Goal: Transaction & Acquisition: Book appointment/travel/reservation

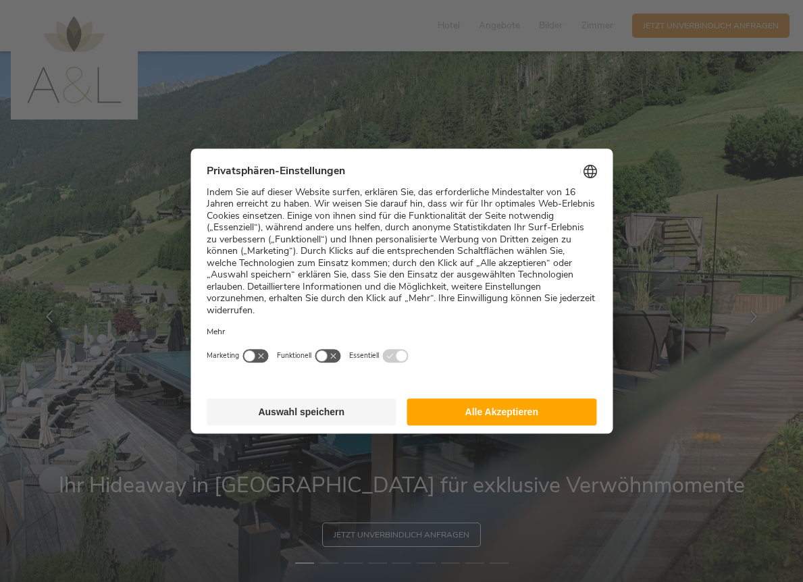
click at [491, 399] on button "Alle Akzeptieren" at bounding box center [502, 412] width 190 height 27
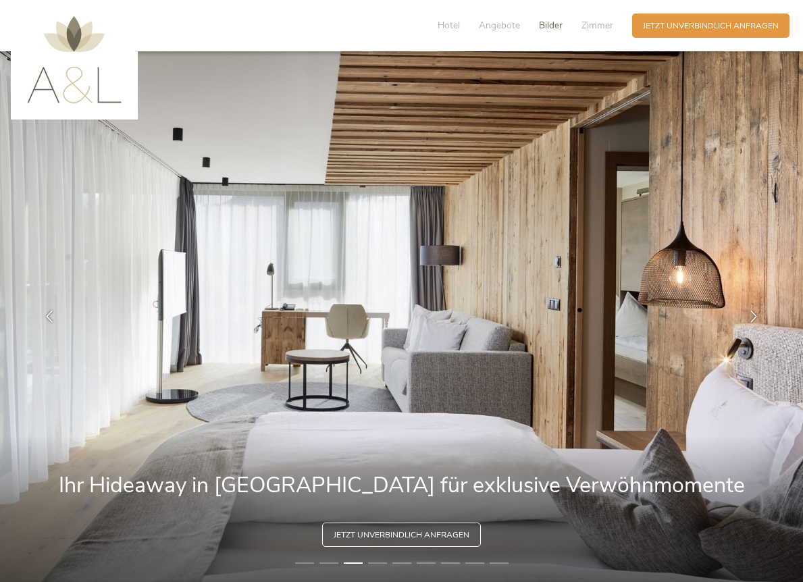
click at [544, 26] on span "Bilder" at bounding box center [551, 25] width 24 height 13
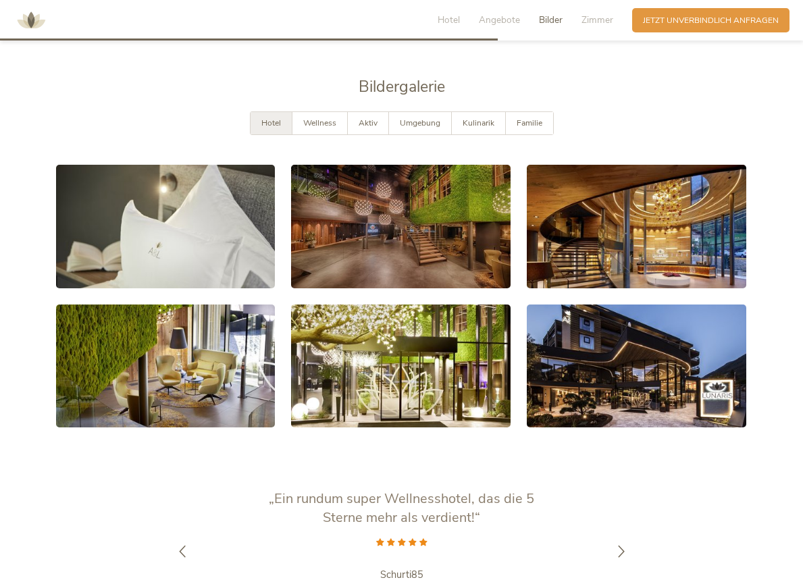
scroll to position [2101, 0]
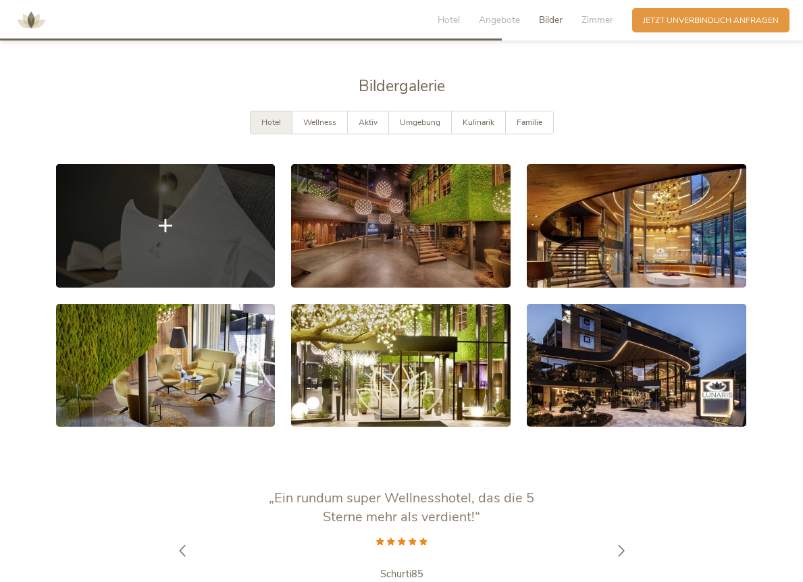
click at [220, 200] on link at bounding box center [166, 226] width 220 height 124
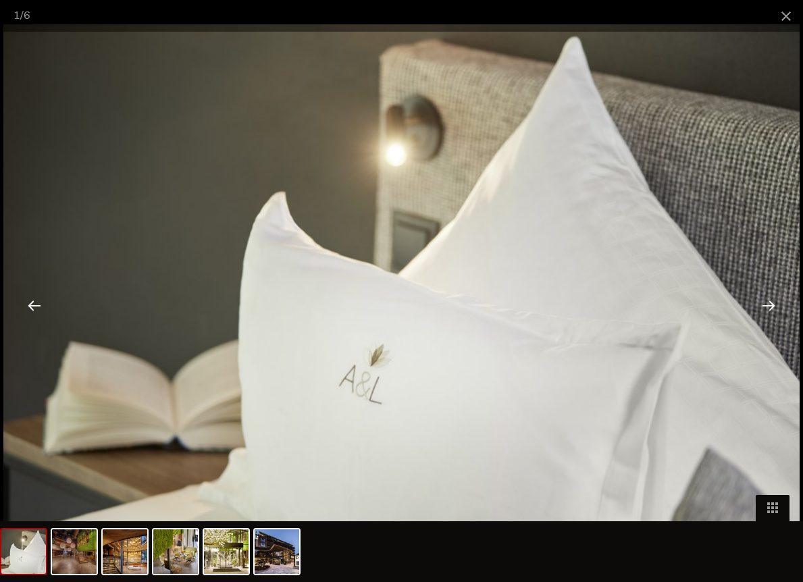
click at [786, 289] on div at bounding box center [769, 305] width 42 height 42
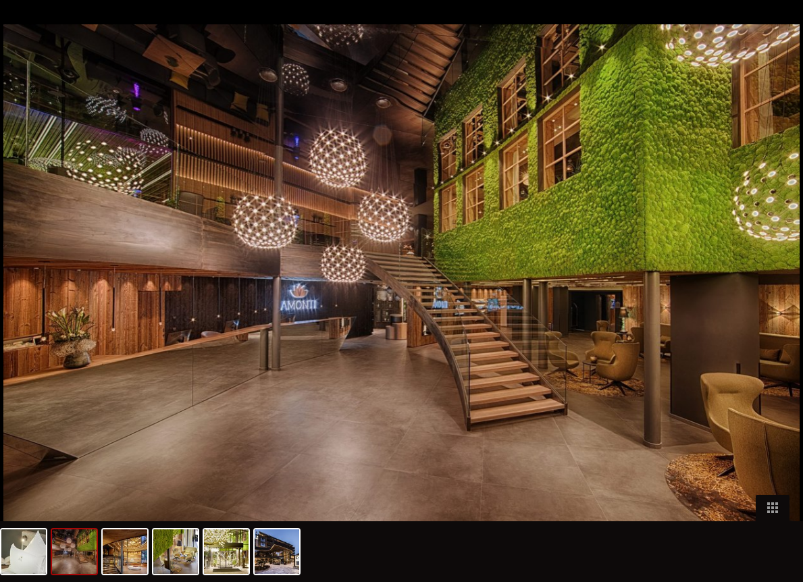
click at [770, 318] on div at bounding box center [776, 305] width 42 height 42
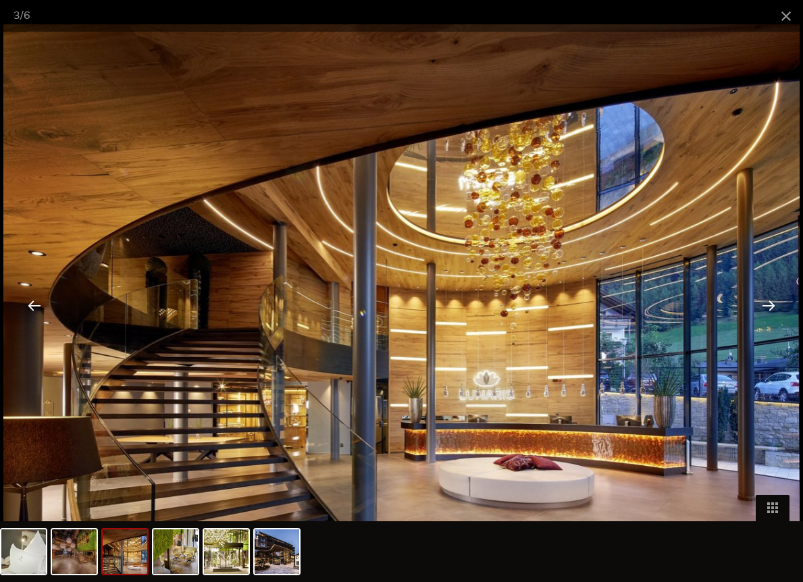
click at [770, 318] on div at bounding box center [769, 305] width 42 height 42
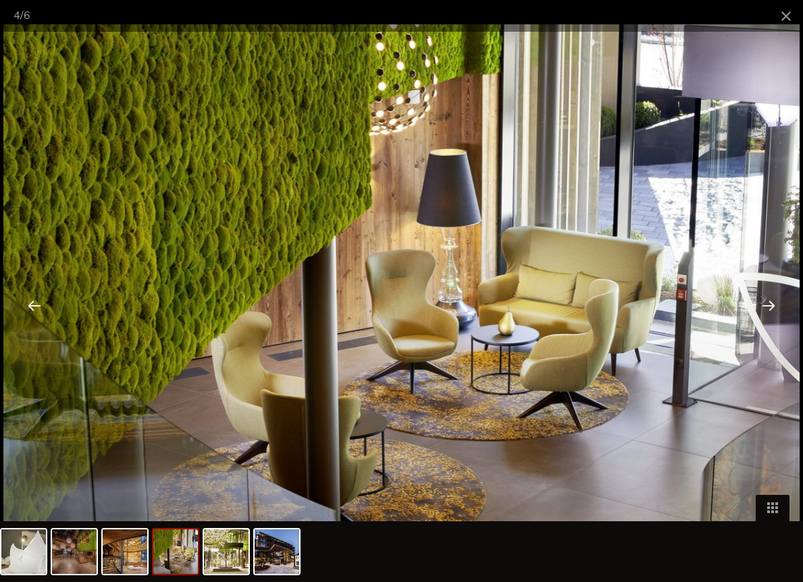
click at [770, 318] on div at bounding box center [769, 305] width 42 height 42
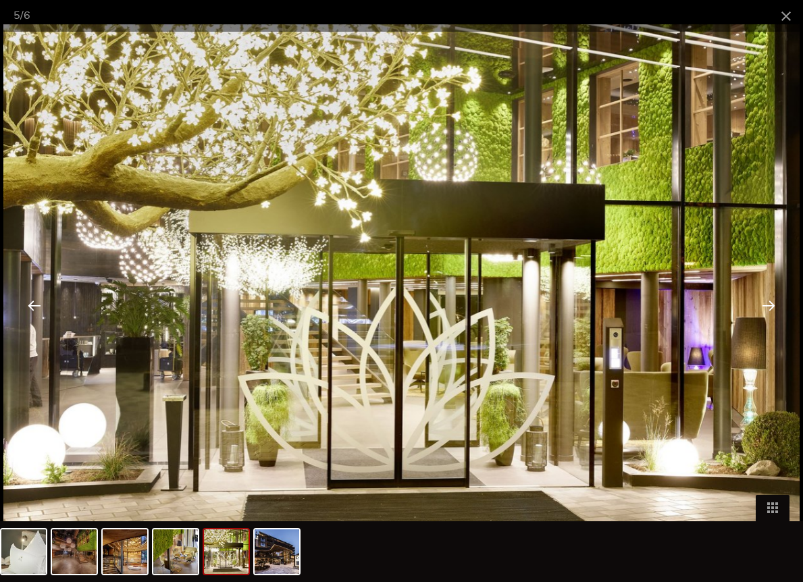
click at [770, 318] on div at bounding box center [769, 305] width 42 height 42
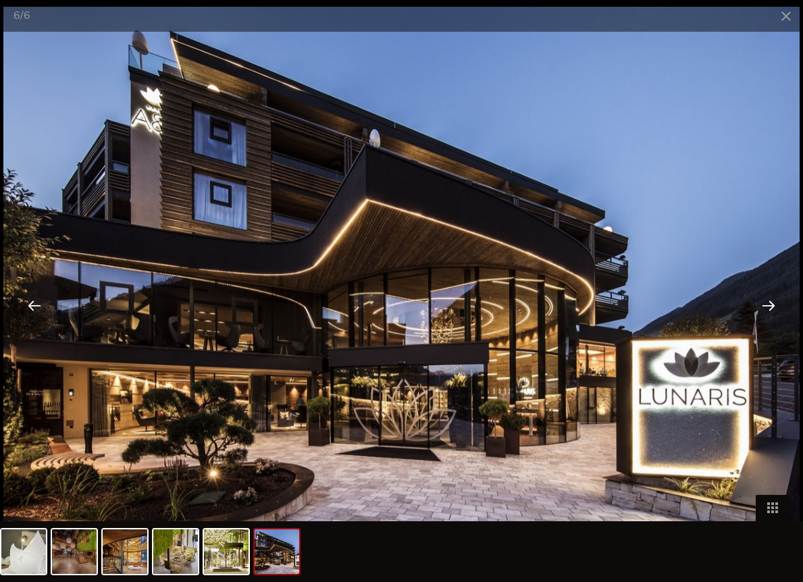
click at [770, 318] on div at bounding box center [769, 305] width 42 height 42
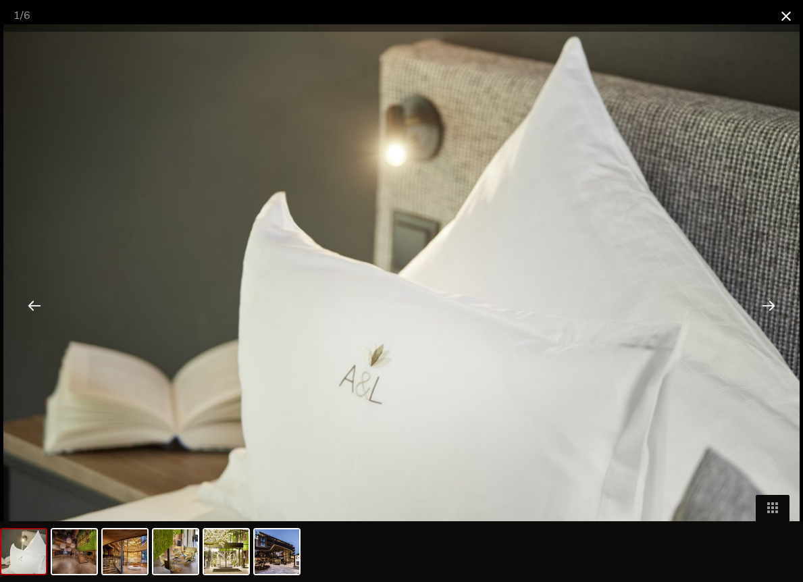
click at [781, 24] on span at bounding box center [787, 16] width 34 height 32
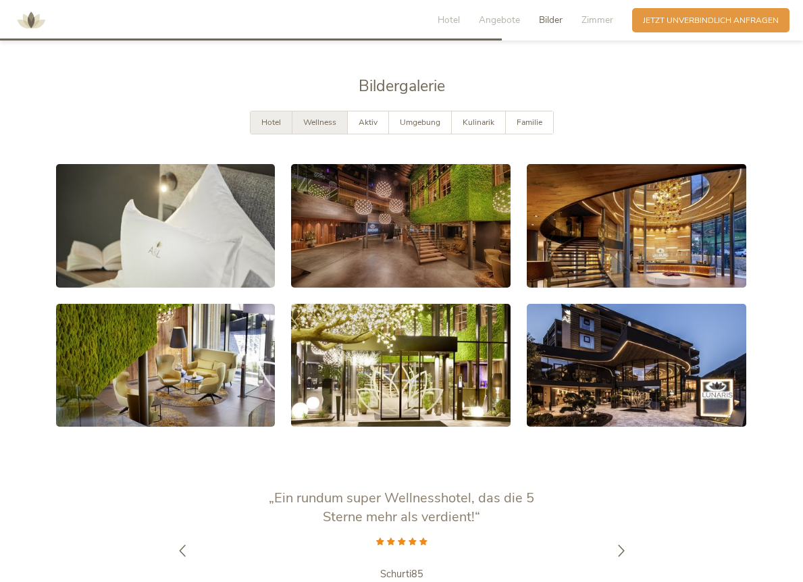
click at [331, 111] on div "Wellness" at bounding box center [320, 122] width 55 height 22
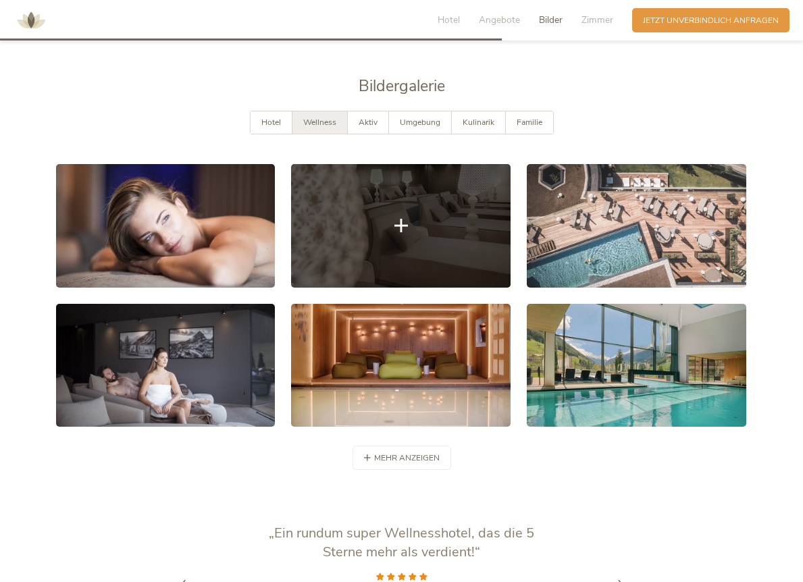
click at [357, 226] on link at bounding box center [401, 226] width 220 height 124
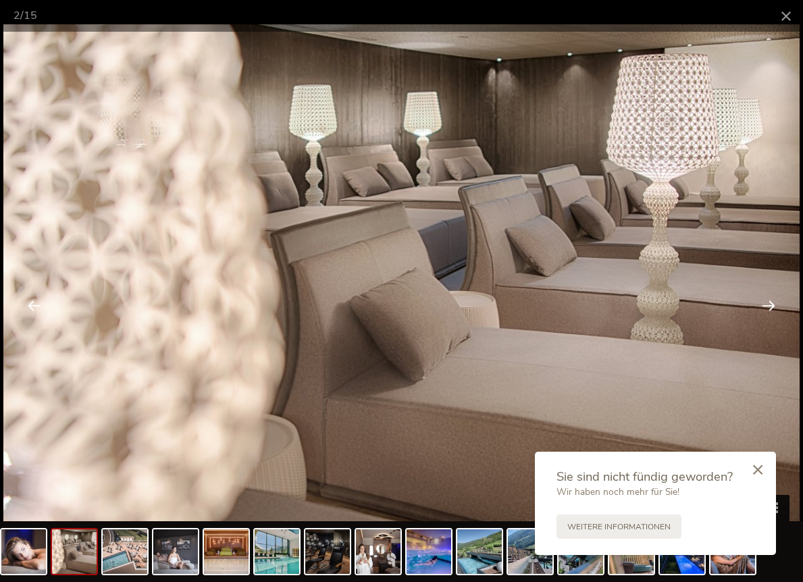
click at [769, 307] on div at bounding box center [769, 305] width 42 height 42
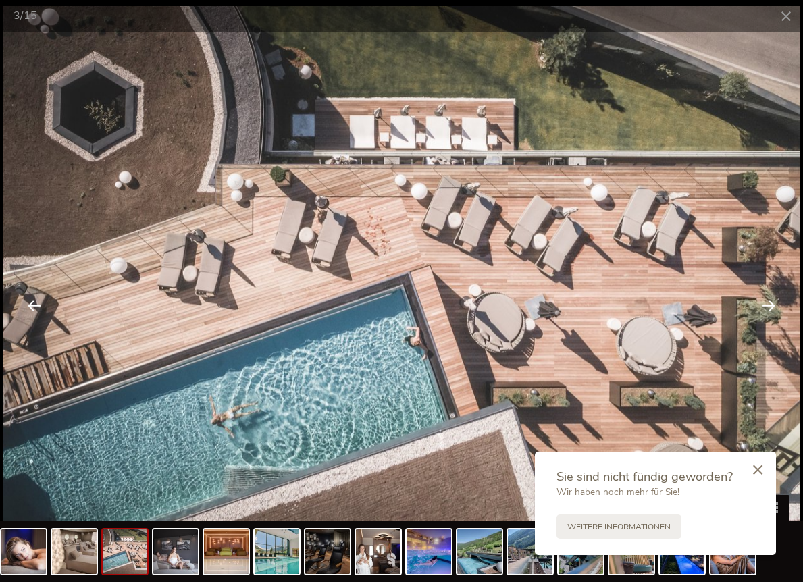
click at [769, 307] on div at bounding box center [769, 305] width 42 height 42
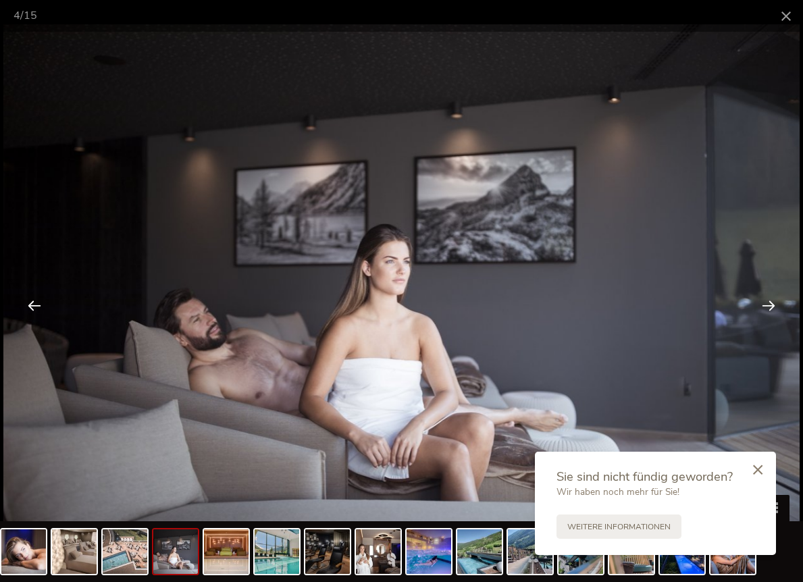
click at [769, 307] on div at bounding box center [769, 305] width 42 height 42
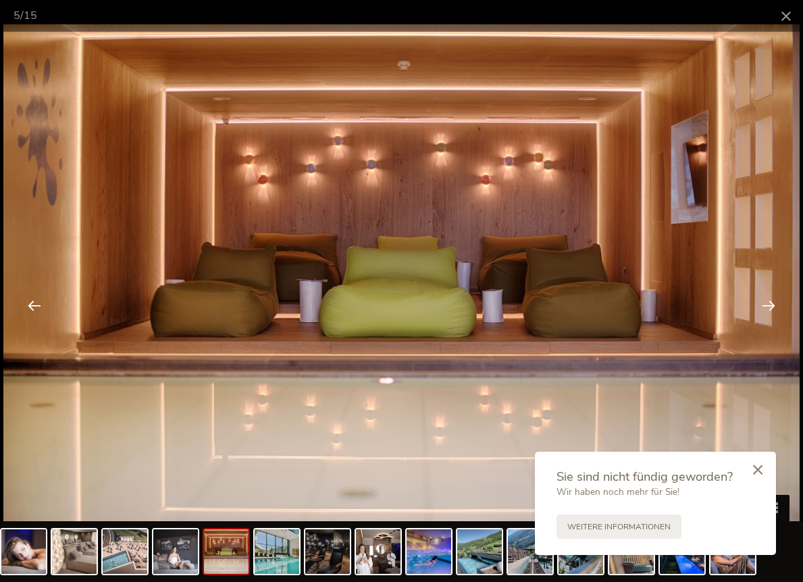
click at [769, 307] on div at bounding box center [769, 305] width 42 height 42
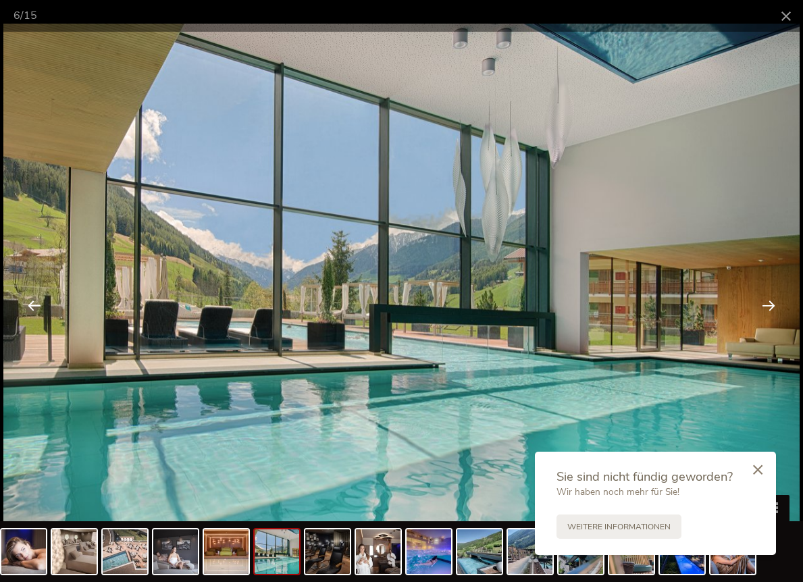
click at [769, 307] on div at bounding box center [769, 305] width 42 height 42
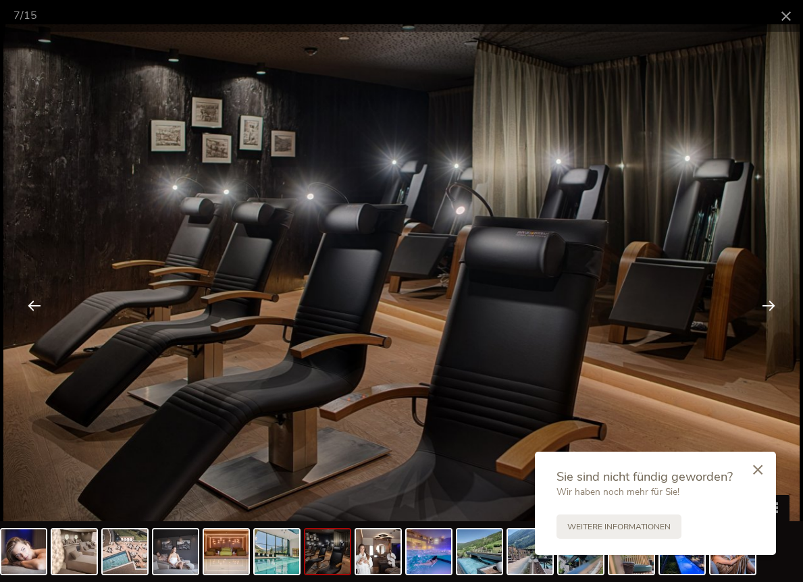
click at [769, 307] on div at bounding box center [769, 305] width 42 height 42
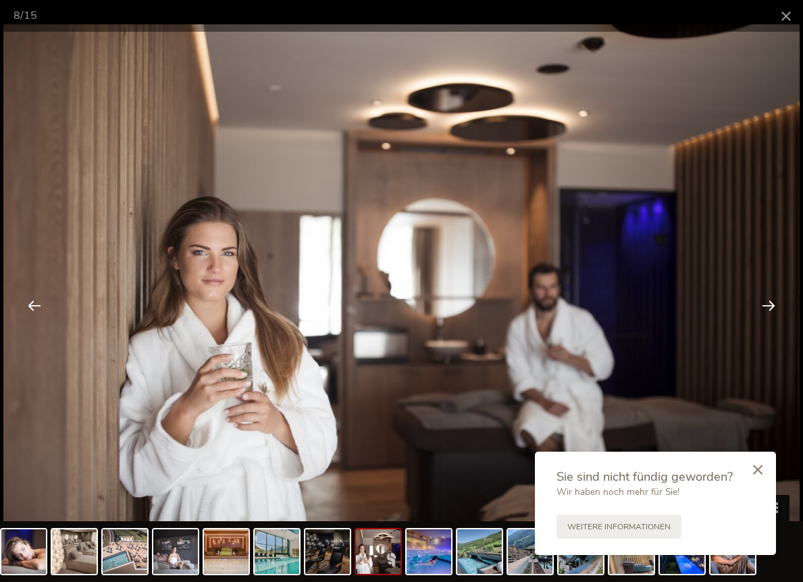
click at [769, 307] on div at bounding box center [769, 305] width 42 height 42
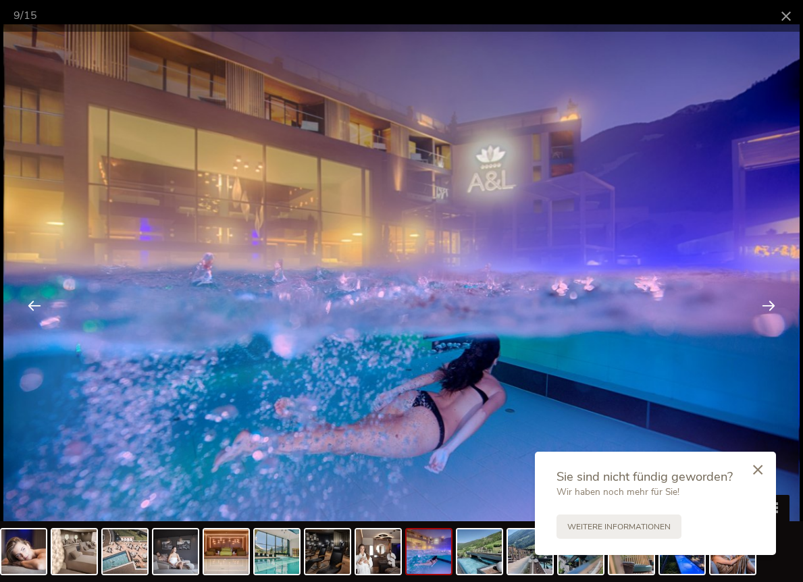
click at [769, 307] on div at bounding box center [769, 305] width 42 height 42
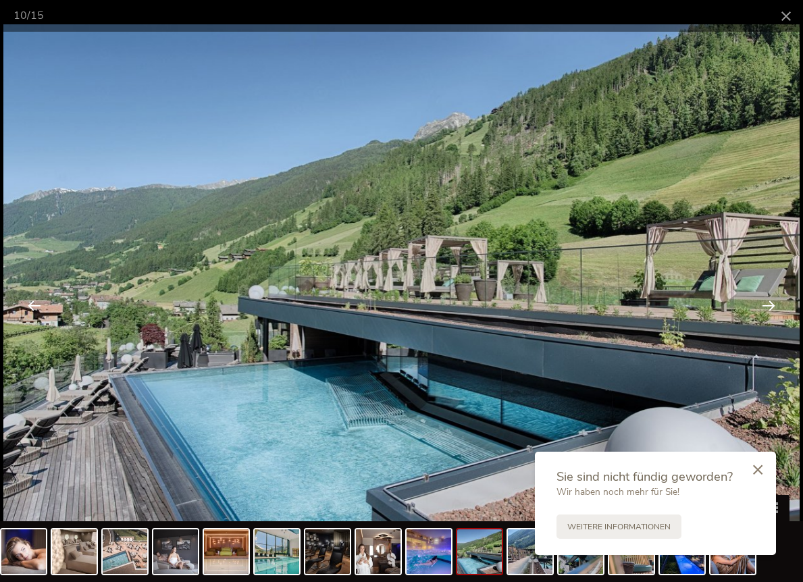
click at [769, 307] on div at bounding box center [769, 305] width 42 height 42
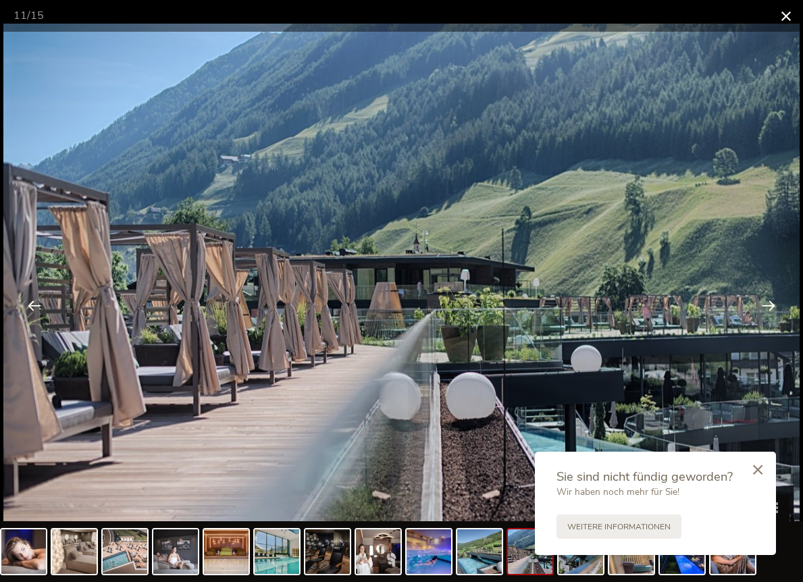
click at [793, 16] on span at bounding box center [787, 16] width 34 height 32
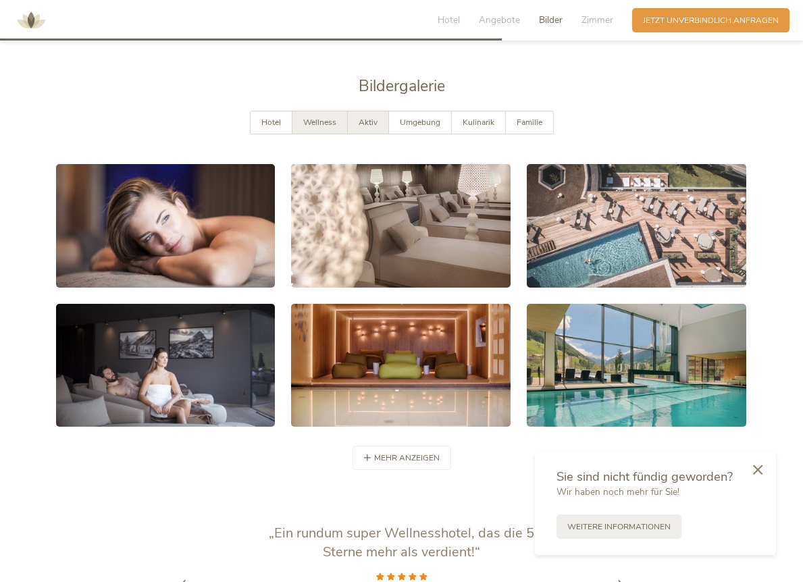
click at [384, 111] on div "Aktiv" at bounding box center [368, 122] width 41 height 22
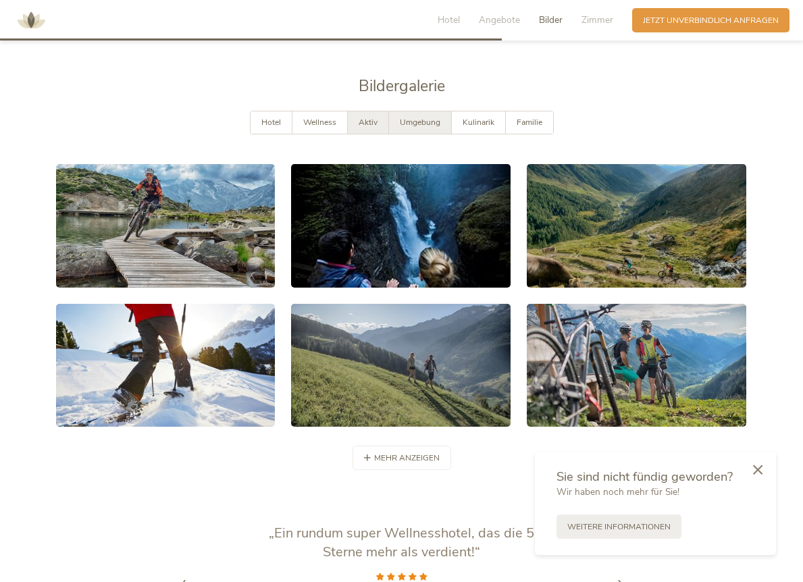
click at [411, 117] on span "Umgebung" at bounding box center [420, 122] width 41 height 11
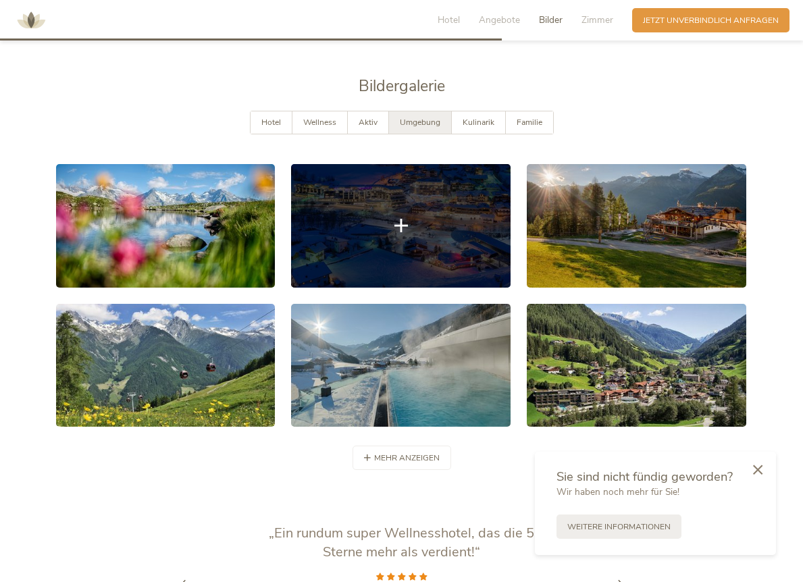
click at [393, 190] on link at bounding box center [401, 226] width 220 height 124
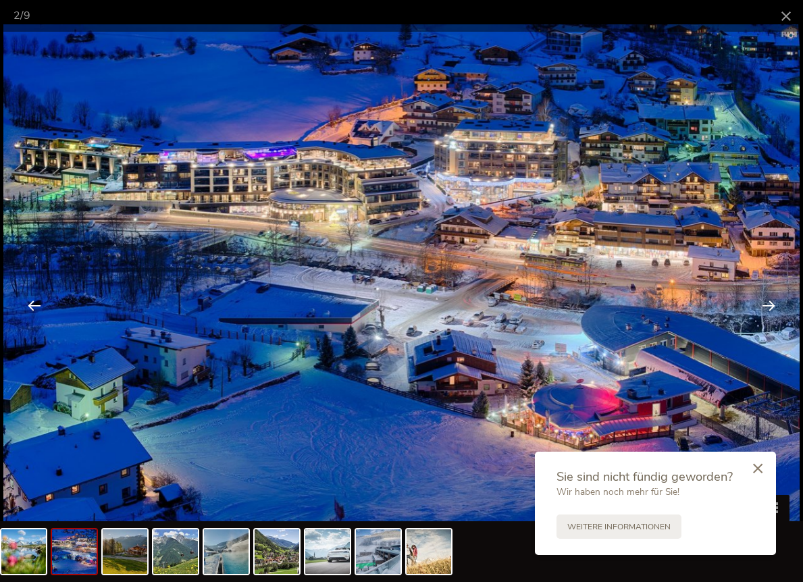
click at [759, 471] on icon at bounding box center [757, 469] width 9 height 10
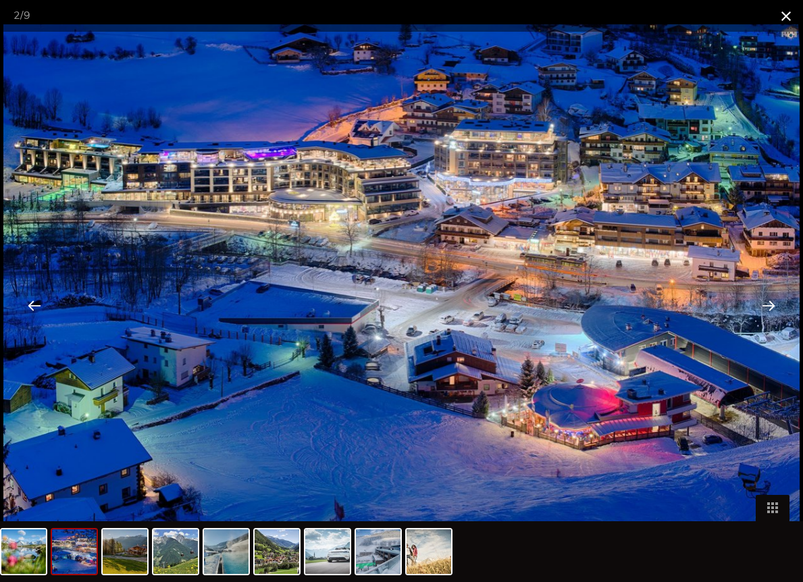
click at [786, 18] on span at bounding box center [787, 16] width 34 height 32
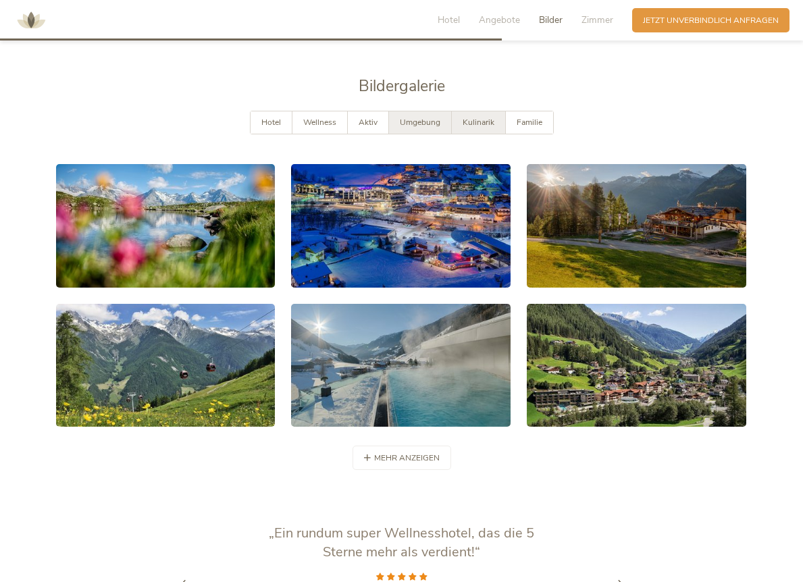
click at [481, 111] on div "Kulinarik" at bounding box center [479, 122] width 54 height 22
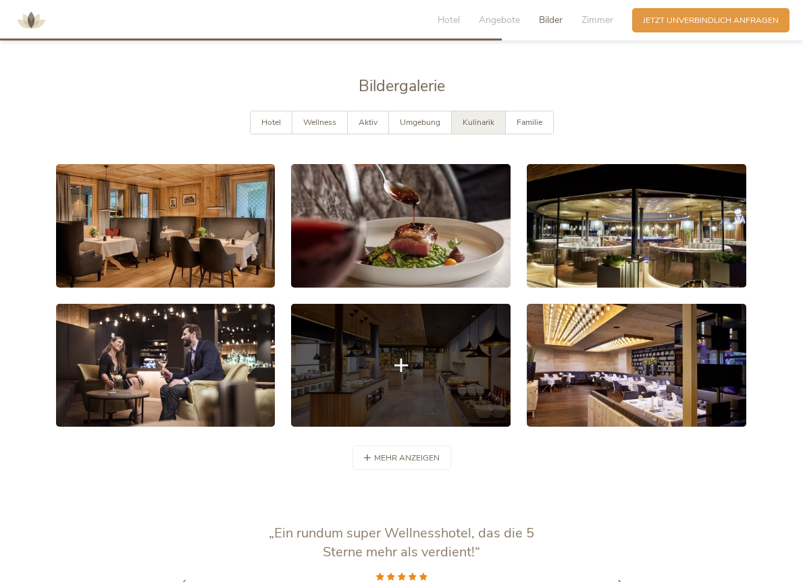
click at [410, 311] on link at bounding box center [401, 366] width 220 height 124
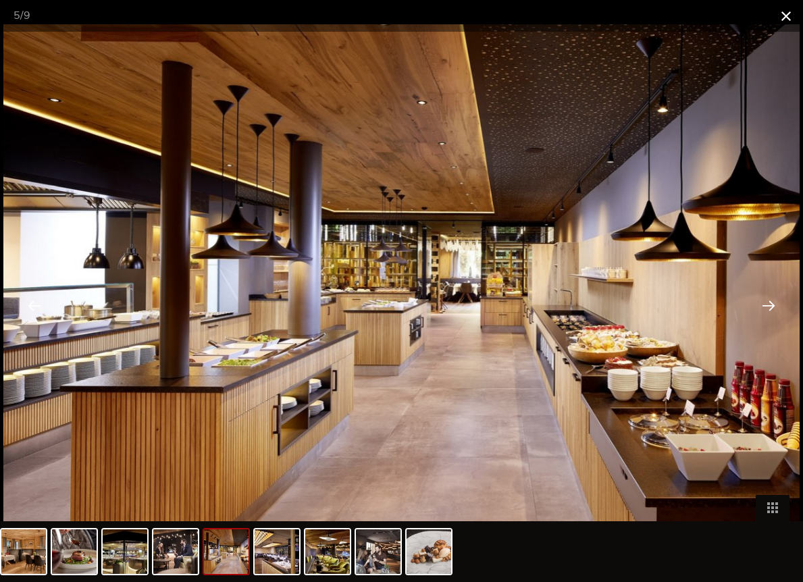
click at [787, 16] on span at bounding box center [787, 16] width 34 height 32
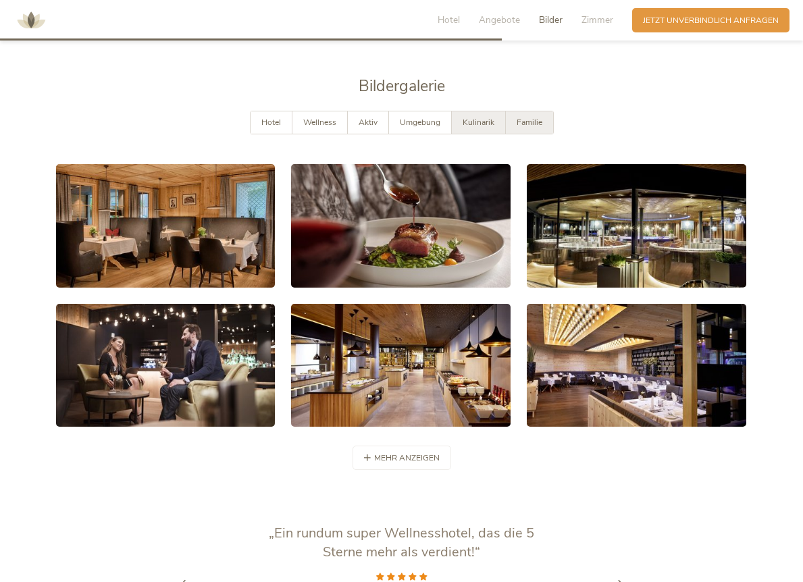
click at [532, 117] on span "Familie" at bounding box center [530, 122] width 26 height 11
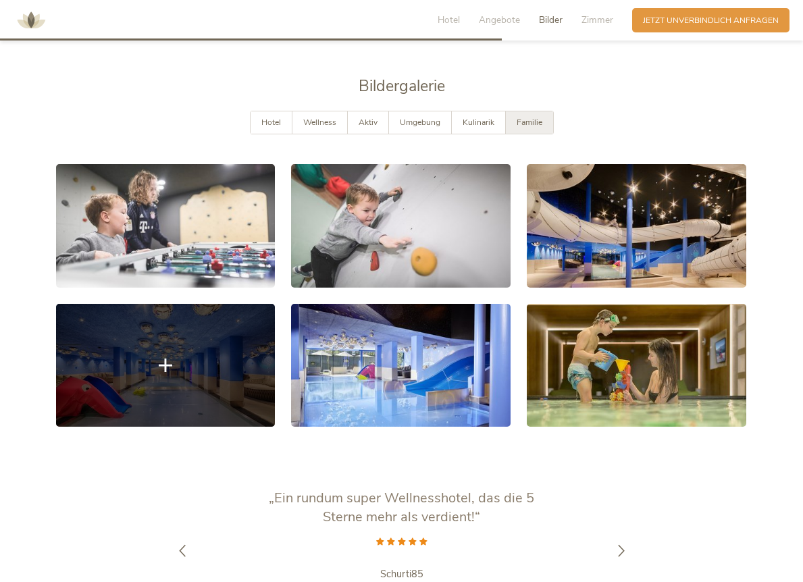
click at [245, 345] on link at bounding box center [166, 366] width 220 height 124
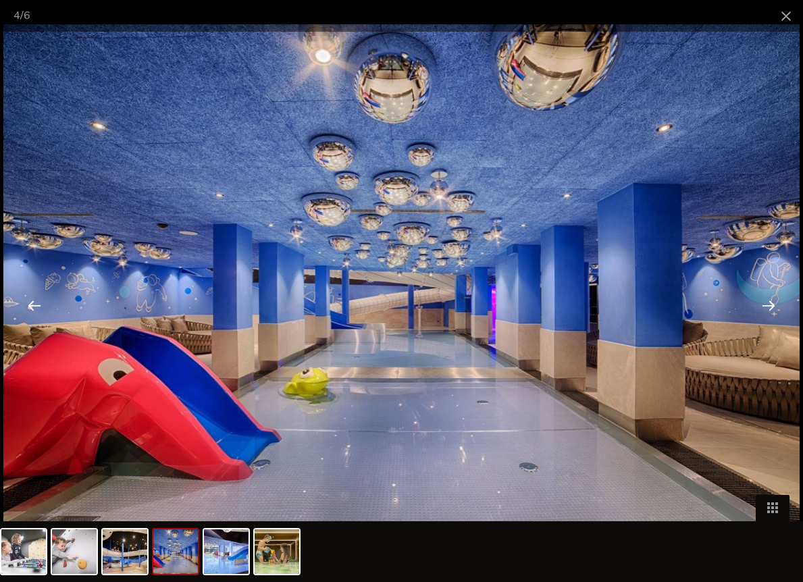
click at [698, 365] on img at bounding box center [401, 290] width 797 height 532
click at [778, 286] on div at bounding box center [769, 305] width 42 height 42
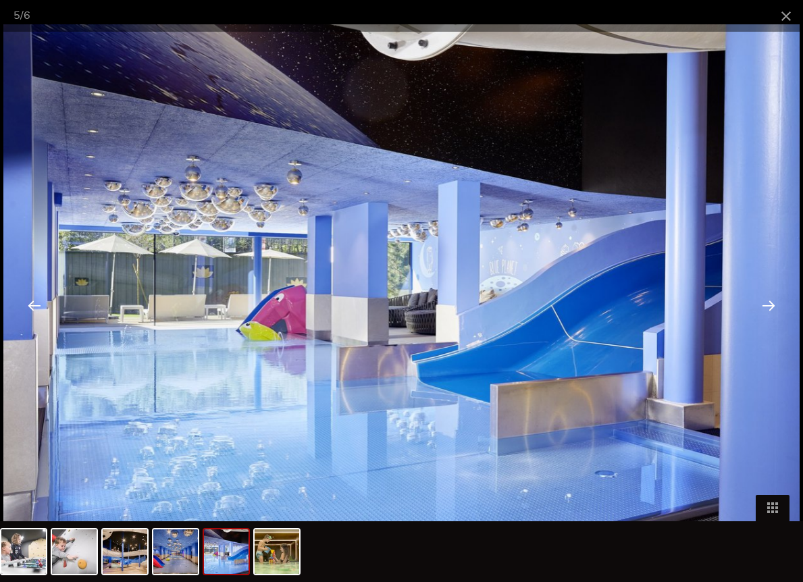
click at [766, 314] on div at bounding box center [769, 305] width 42 height 42
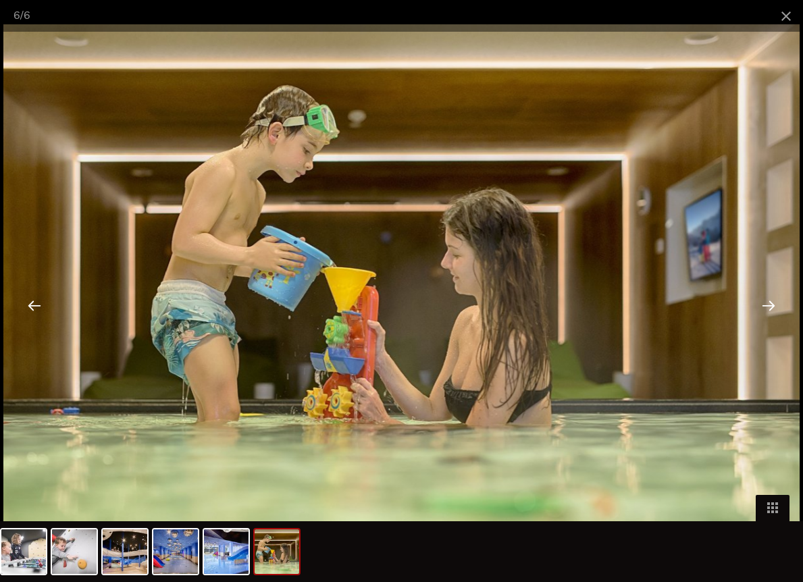
click at [766, 314] on div at bounding box center [769, 305] width 42 height 42
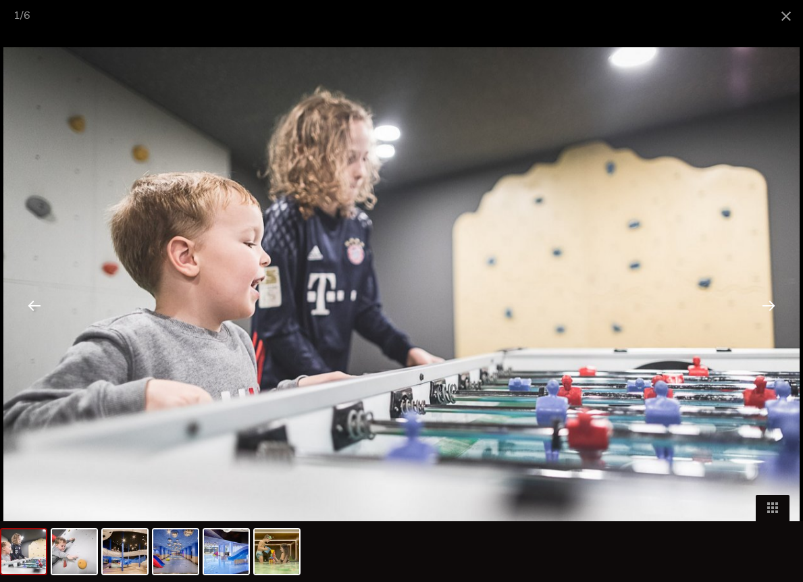
click at [766, 314] on div at bounding box center [769, 305] width 42 height 42
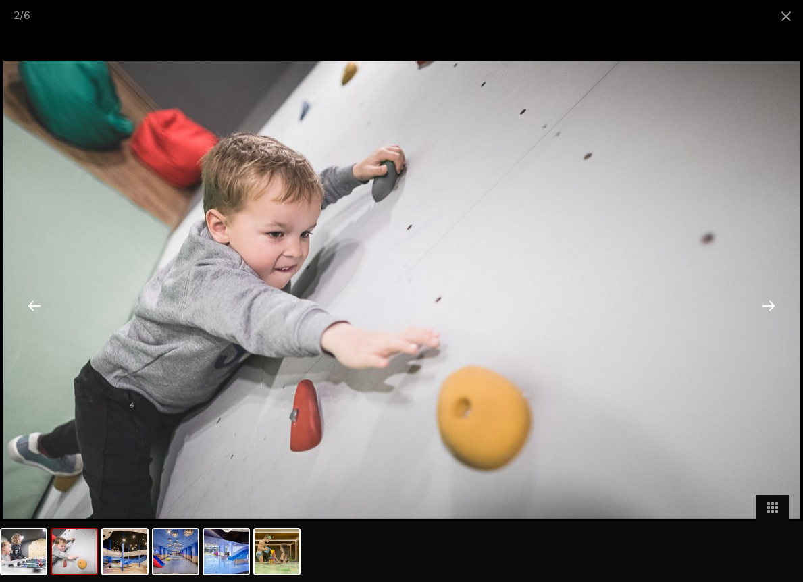
click at [766, 314] on div at bounding box center [769, 305] width 42 height 42
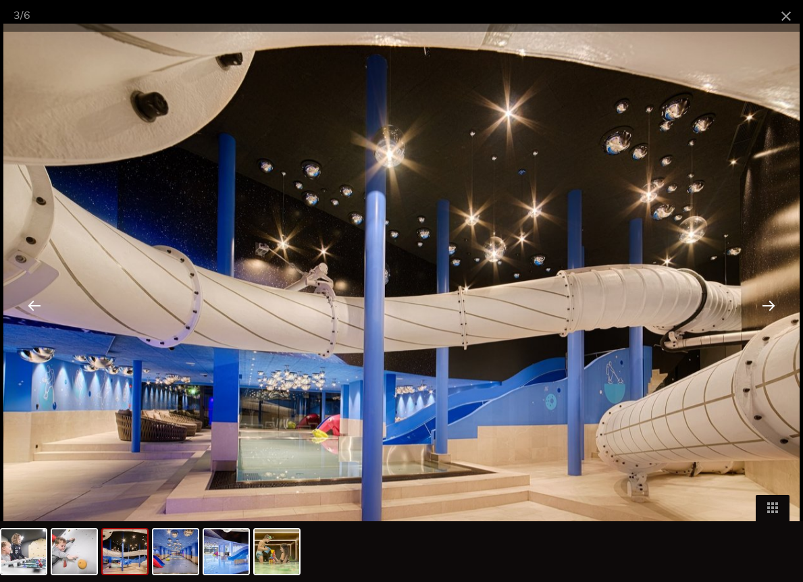
click at [778, 33] on img at bounding box center [401, 290] width 797 height 532
click at [785, 24] on span at bounding box center [787, 16] width 34 height 32
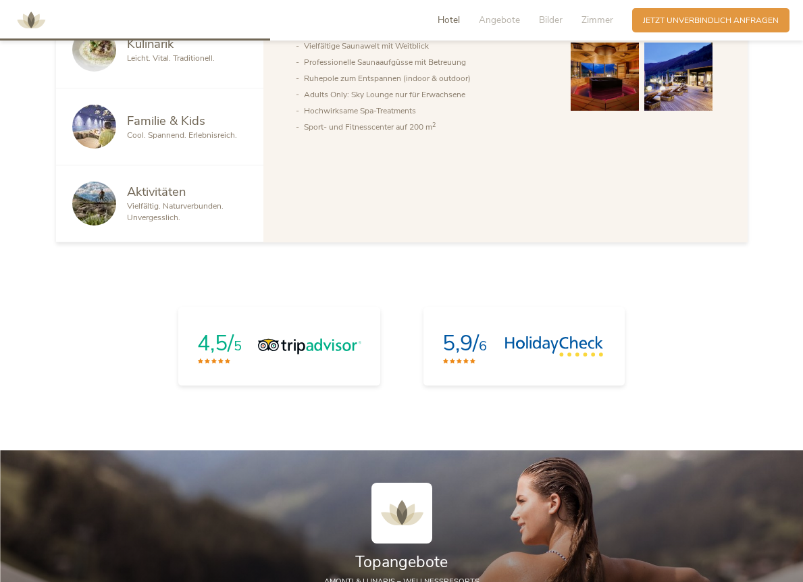
scroll to position [1337, 0]
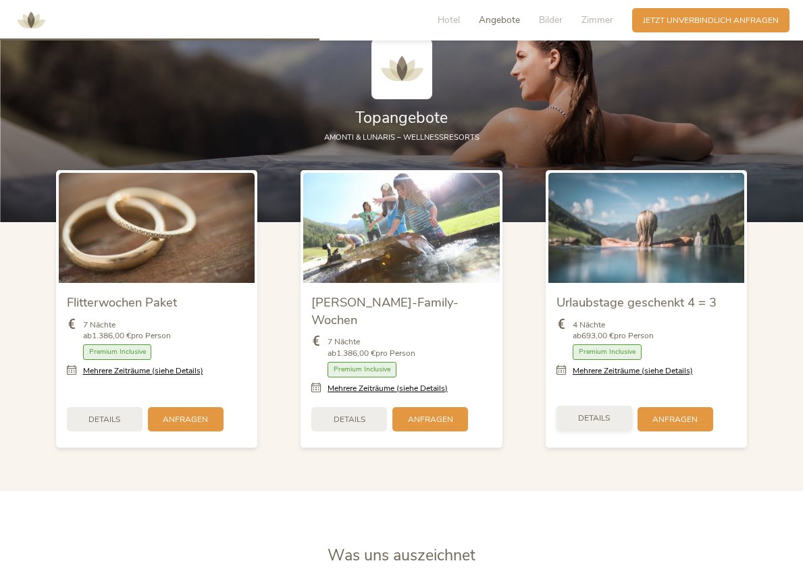
click at [593, 406] on div "Details" at bounding box center [595, 418] width 76 height 24
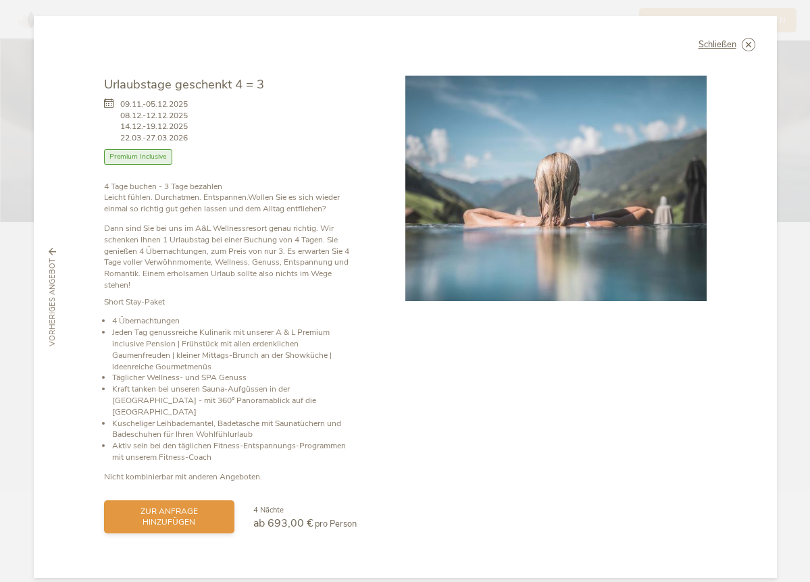
click at [193, 506] on span "zur Anfrage hinzufügen" at bounding box center [169, 517] width 109 height 23
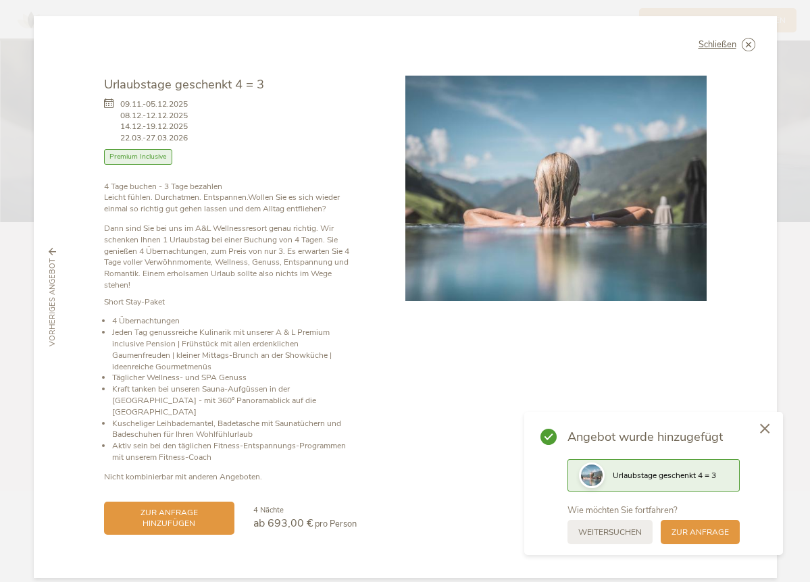
click at [771, 432] on div at bounding box center [765, 430] width 36 height 38
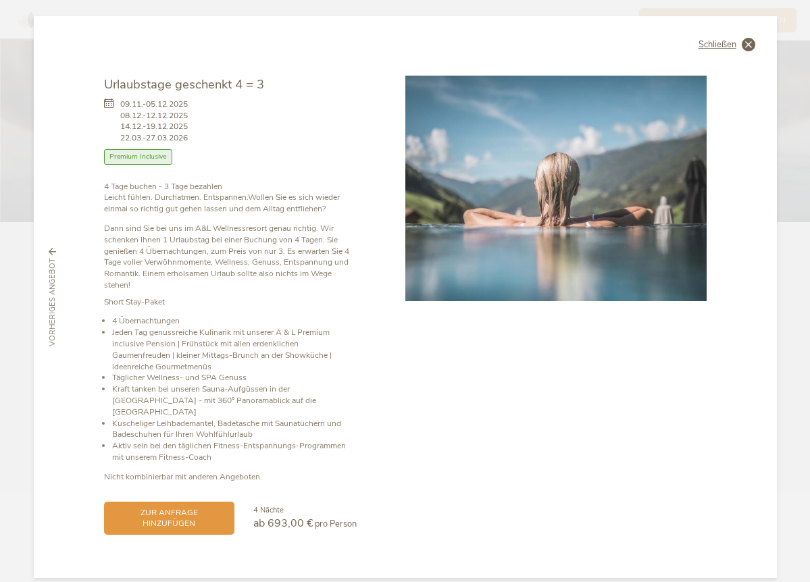
click at [739, 51] on div "Schließen" at bounding box center [727, 45] width 57 height 14
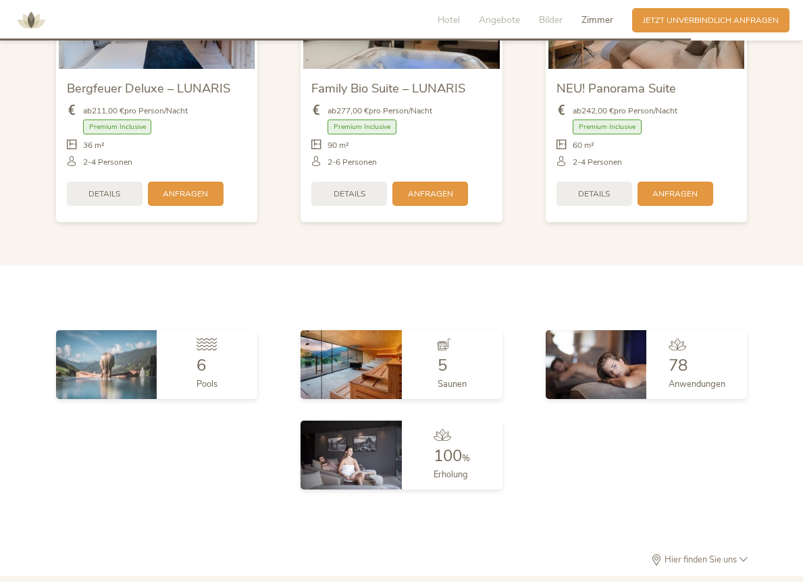
scroll to position [2893, 0]
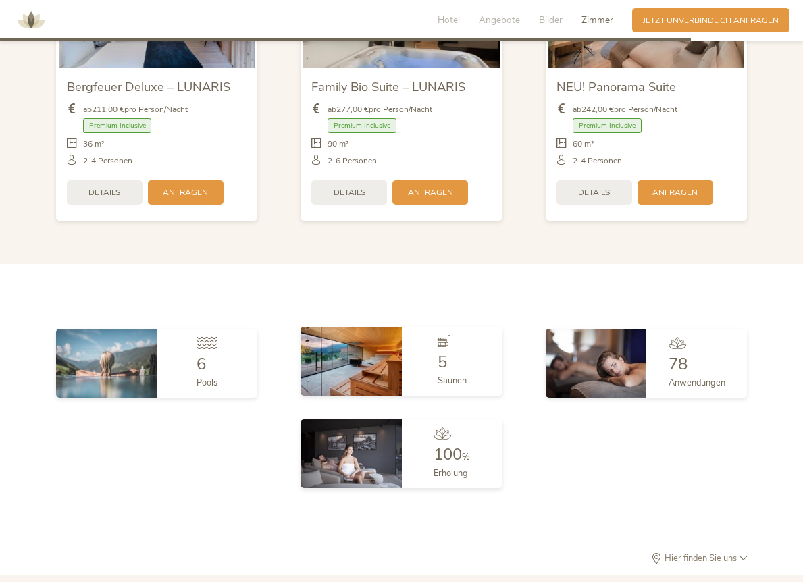
click at [361, 343] on img at bounding box center [351, 361] width 101 height 69
click at [384, 343] on img at bounding box center [351, 361] width 101 height 69
click at [391, 328] on img at bounding box center [351, 361] width 101 height 69
click at [439, 351] on span "5" at bounding box center [442, 362] width 9 height 22
click at [375, 333] on img at bounding box center [351, 361] width 101 height 69
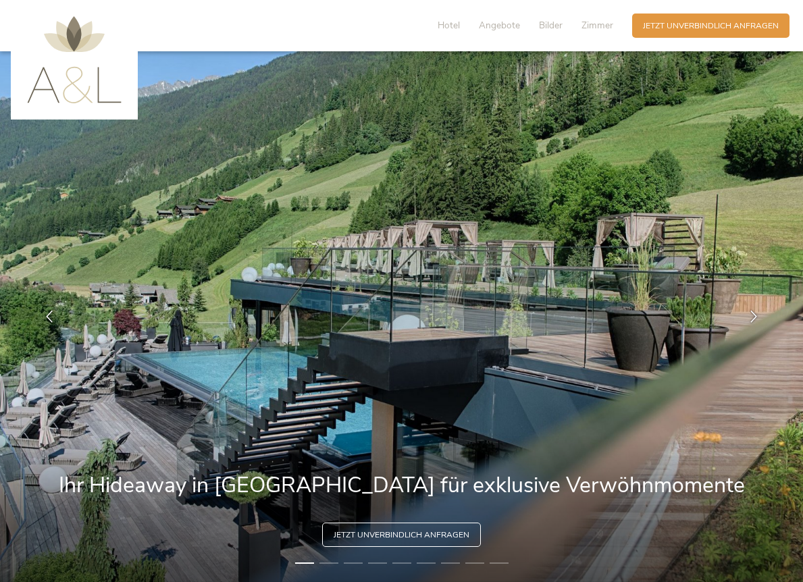
scroll to position [0, 0]
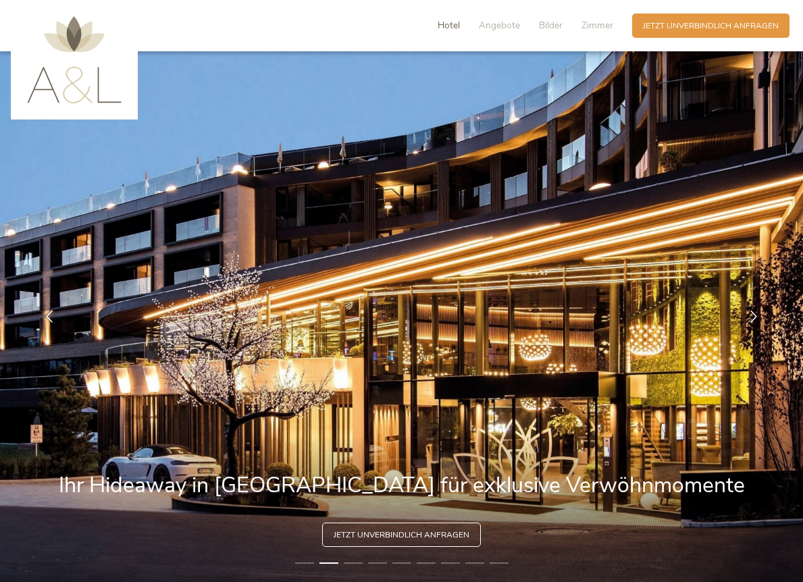
click at [442, 25] on span "Hotel" at bounding box center [449, 25] width 22 height 13
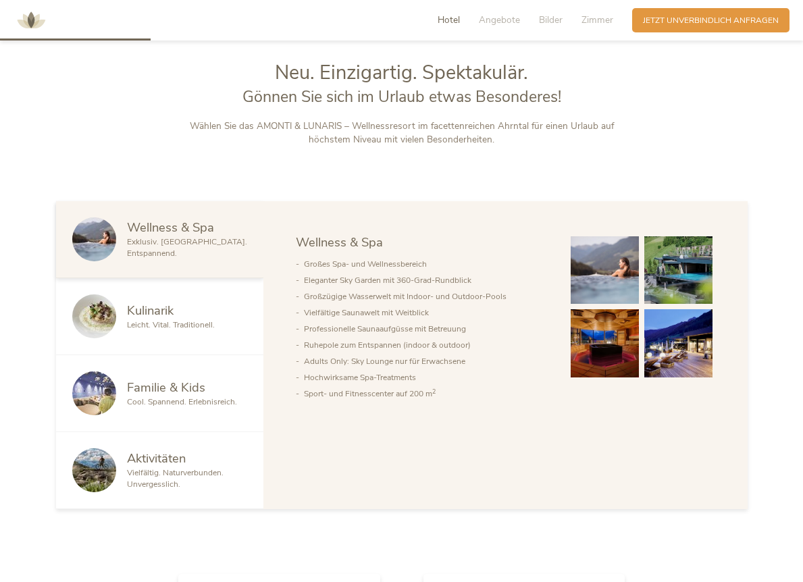
scroll to position [630, 0]
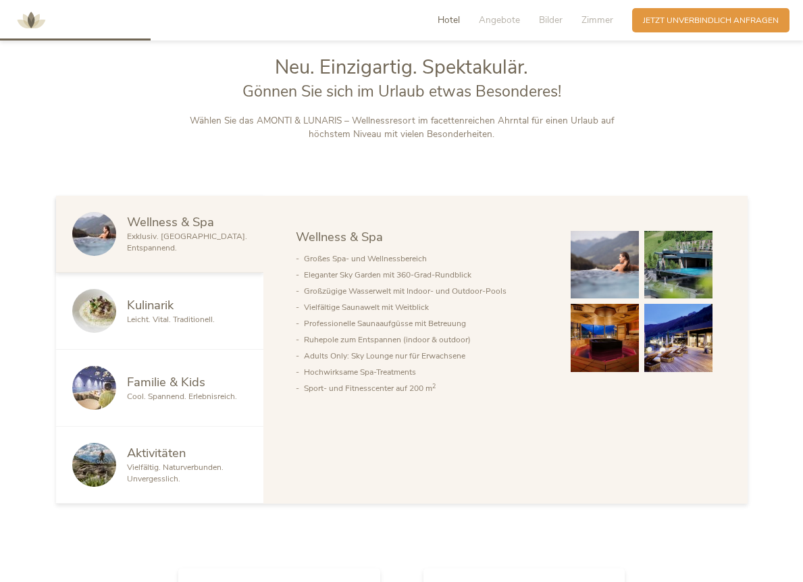
click at [152, 318] on span "Leicht. Vital. Traditionell." at bounding box center [171, 319] width 88 height 11
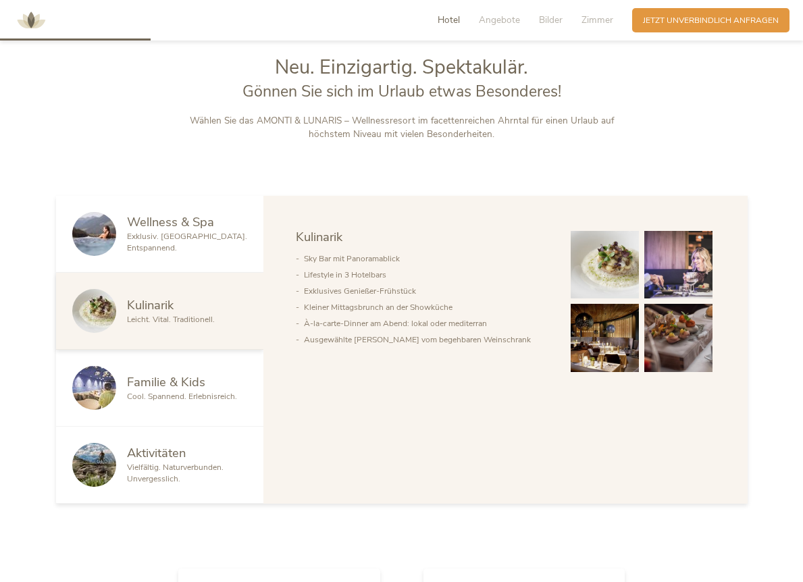
click at [146, 374] on span "Familie & Kids" at bounding box center [166, 382] width 78 height 17
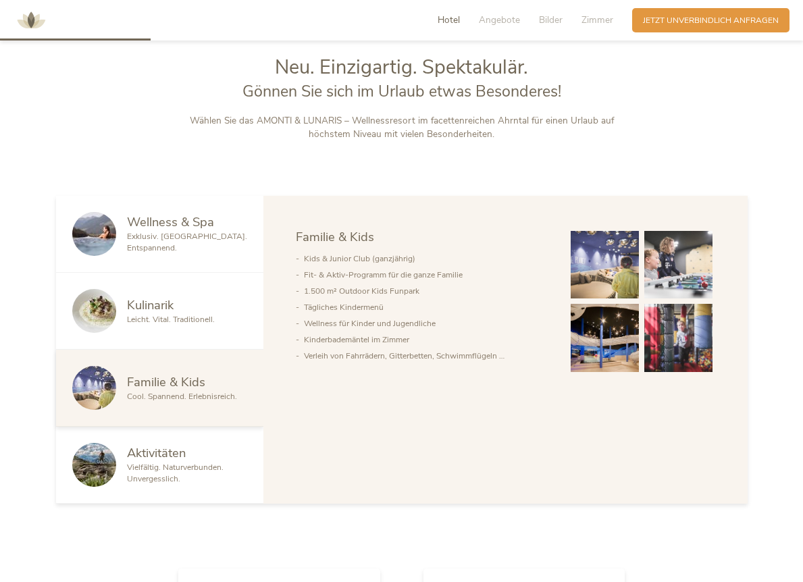
click at [157, 443] on div "Aktivitäten Vielfältig. Naturverbunden. Unvergesslich." at bounding box center [159, 465] width 207 height 77
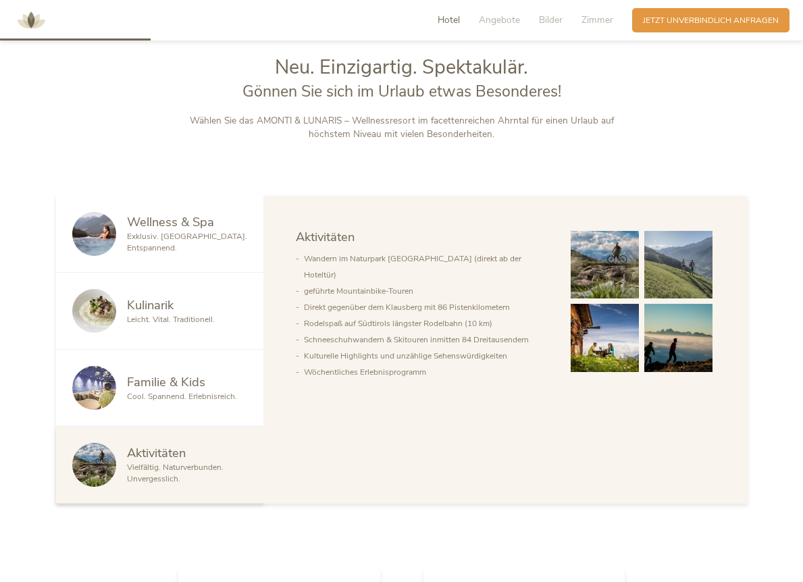
click at [170, 393] on span "Cool. Spannend. Erlebnisreich." at bounding box center [182, 396] width 110 height 11
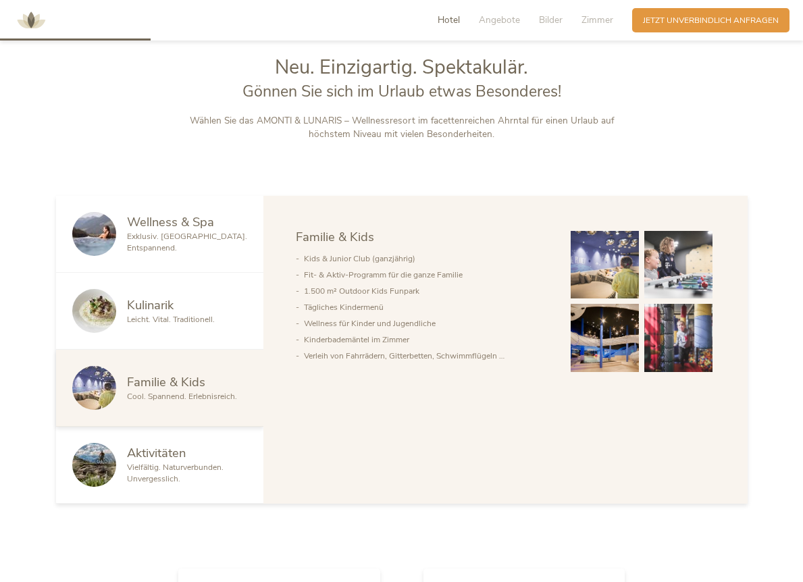
click at [161, 442] on div "Aktivitäten Vielfältig. Naturverbunden. Unvergesslich." at bounding box center [159, 465] width 207 height 77
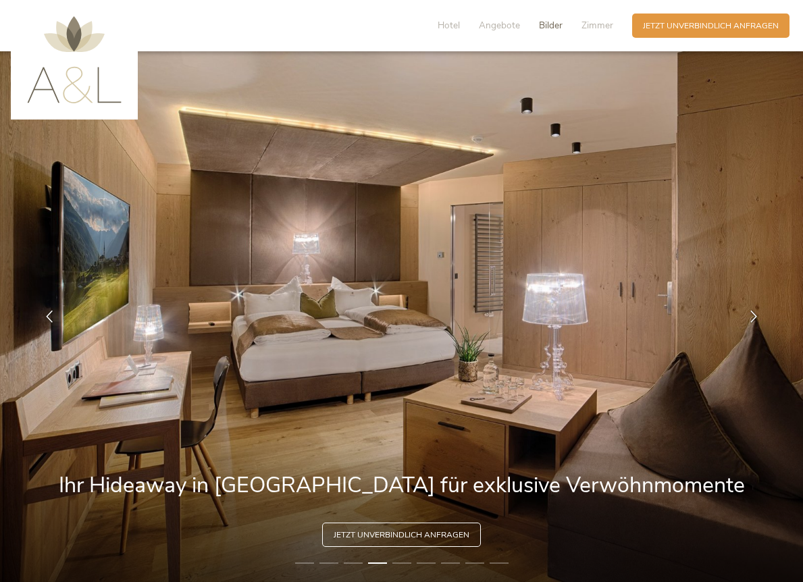
scroll to position [0, 0]
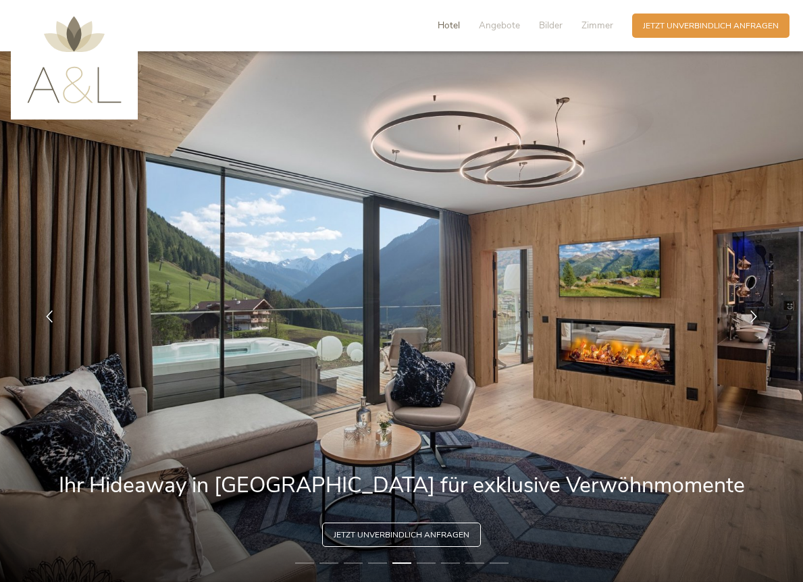
click at [453, 25] on span "Hotel" at bounding box center [449, 25] width 22 height 13
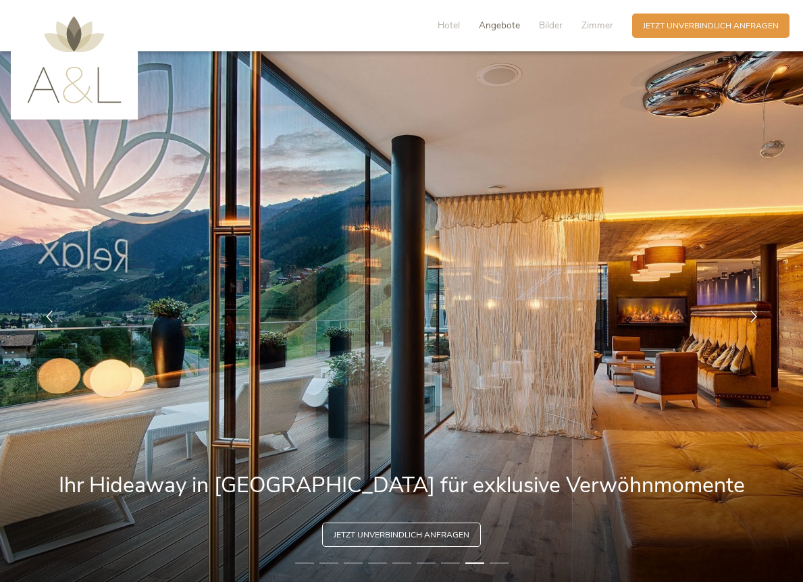
click at [505, 27] on span "Angebote" at bounding box center [499, 25] width 41 height 13
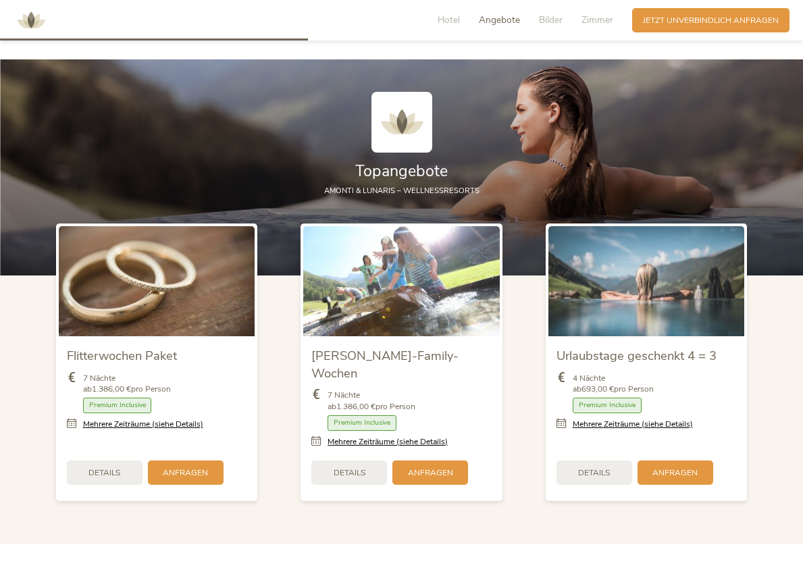
scroll to position [1289, 0]
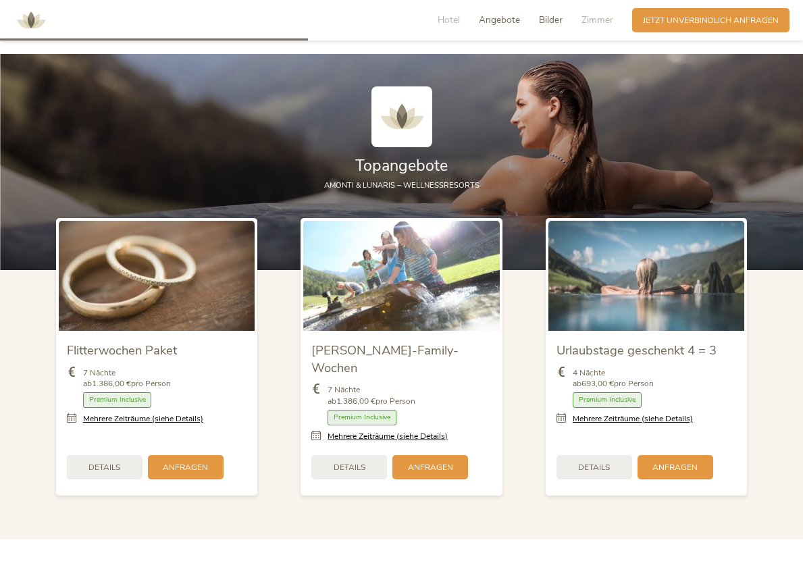
click at [540, 24] on span "Bilder" at bounding box center [551, 20] width 24 height 13
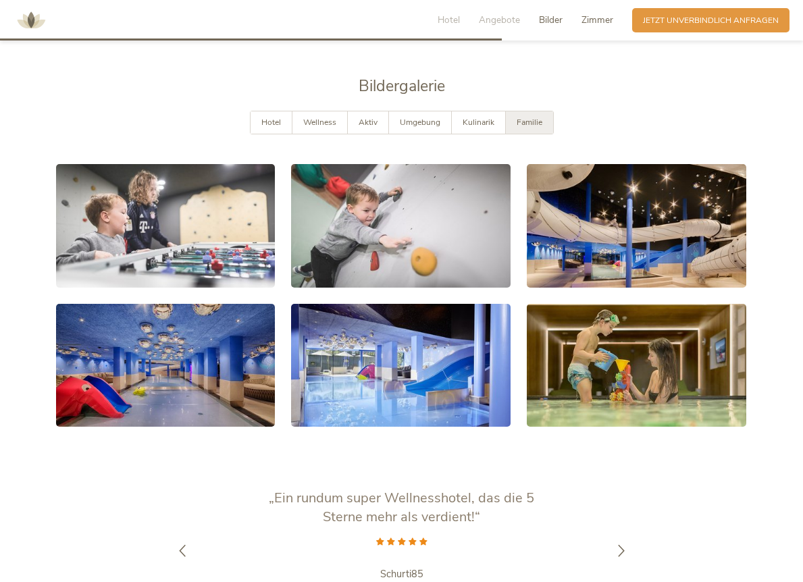
click at [599, 22] on span "Zimmer" at bounding box center [598, 20] width 32 height 13
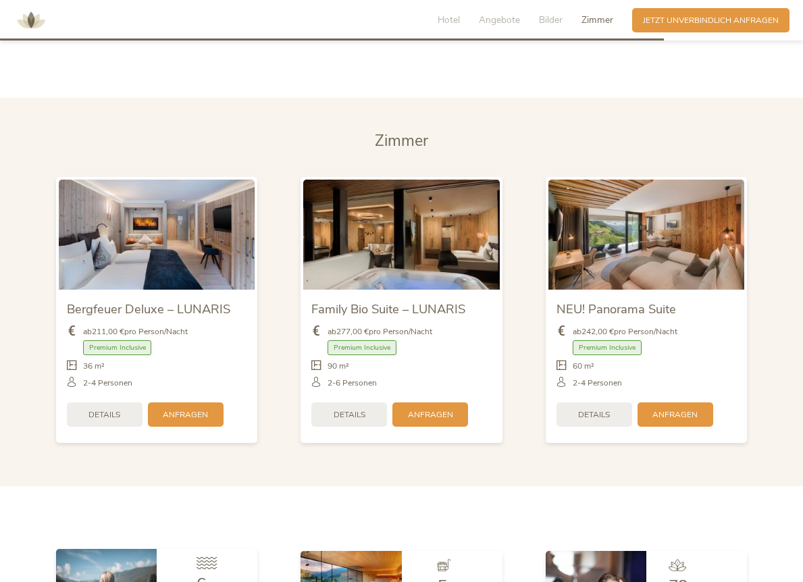
scroll to position [2670, 0]
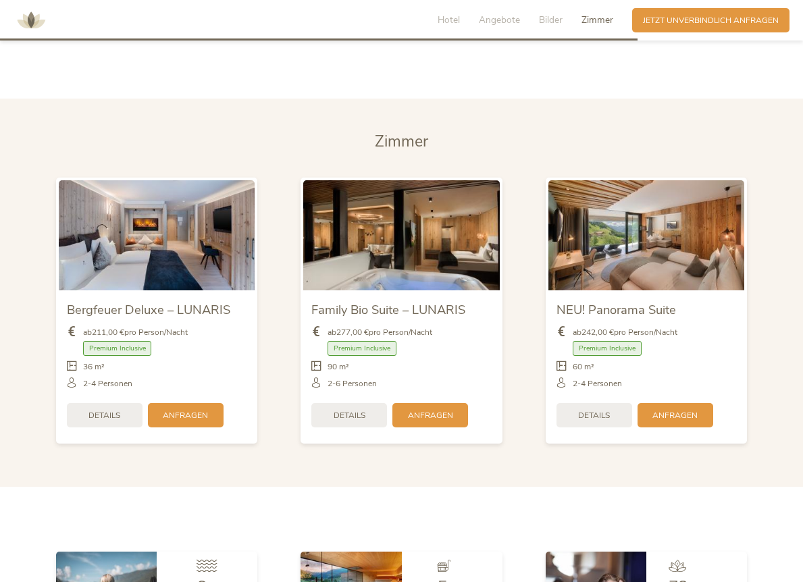
click at [399, 131] on span "Zimmer" at bounding box center [401, 141] width 53 height 21
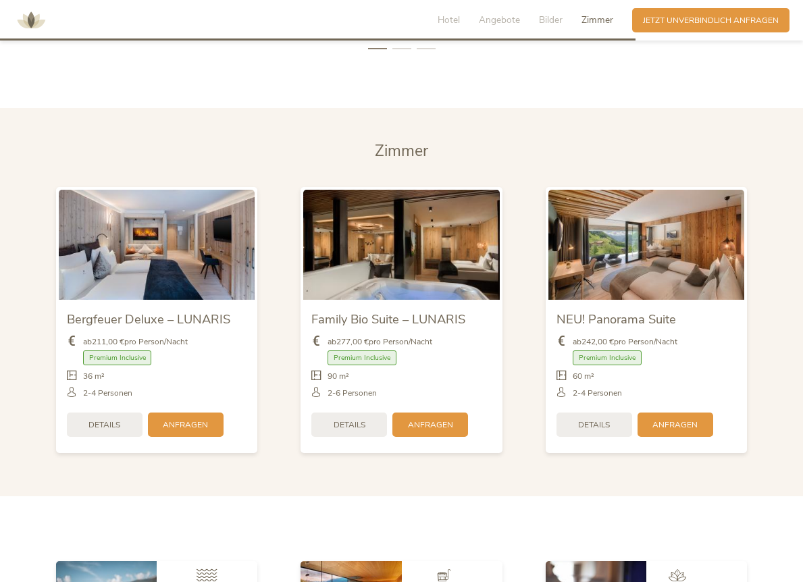
scroll to position [2660, 0]
